Goal: Task Accomplishment & Management: Use online tool/utility

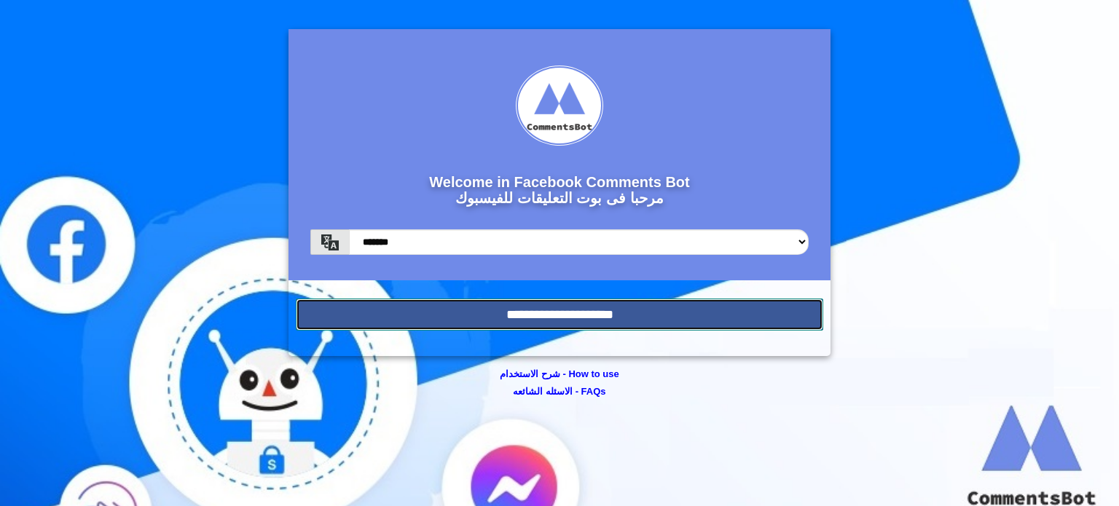
click at [553, 311] on input "**********" at bounding box center [559, 315] width 527 height 32
